Goal: Task Accomplishment & Management: Manage account settings

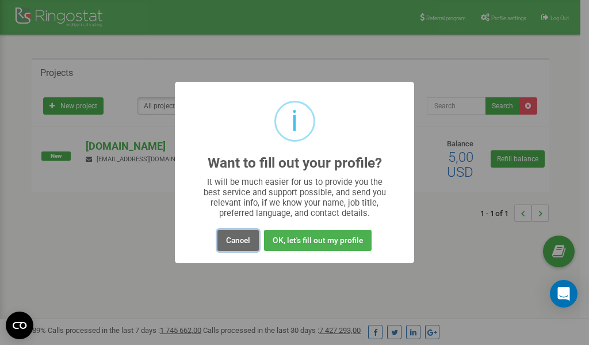
click at [237, 242] on button "Cancel" at bounding box center [238, 240] width 41 height 21
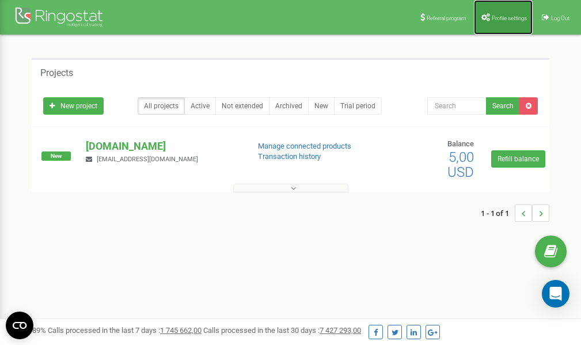
click at [510, 15] on span "Profile settings" at bounding box center [508, 18] width 35 height 6
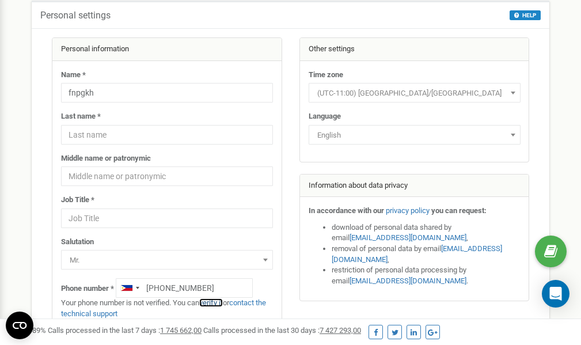
click at [214, 302] on link "verify it" at bounding box center [211, 302] width 24 height 9
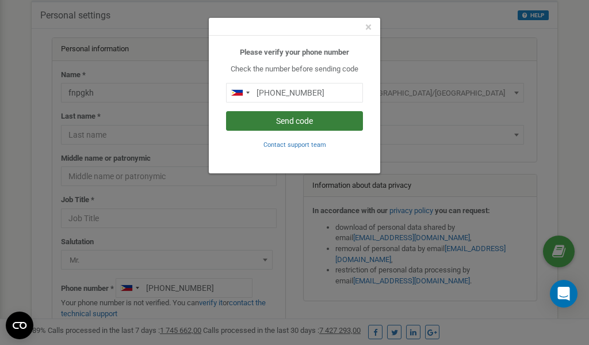
click at [302, 120] on button "Send code" at bounding box center [294, 121] width 137 height 20
